Goal: Navigation & Orientation: Find specific page/section

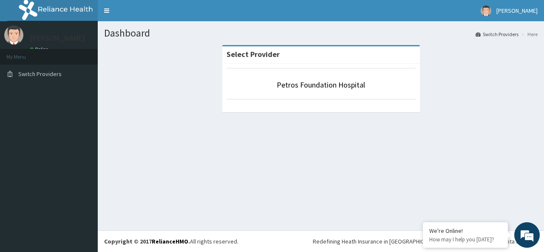
click at [57, 85] on section "PETER OGUNMADE Online My Menu Switch Providers" at bounding box center [49, 54] width 98 height 66
